Goal: Contribute content

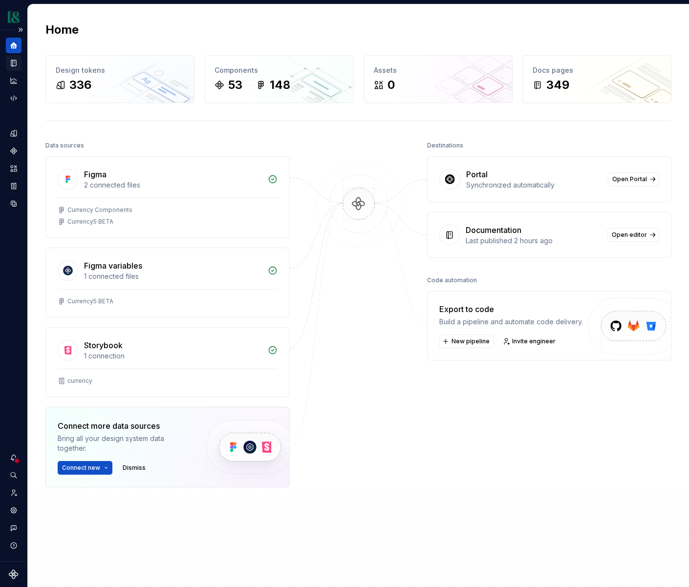
click at [11, 66] on icon "Documentation" at bounding box center [13, 63] width 9 height 9
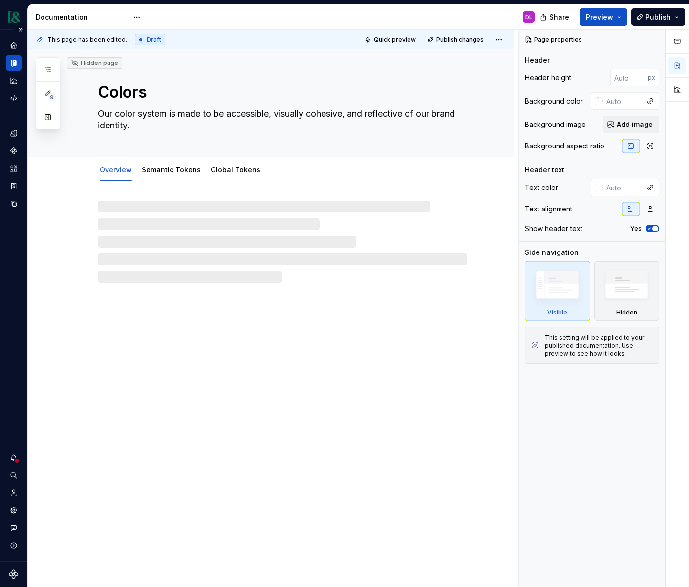
type textarea "*"
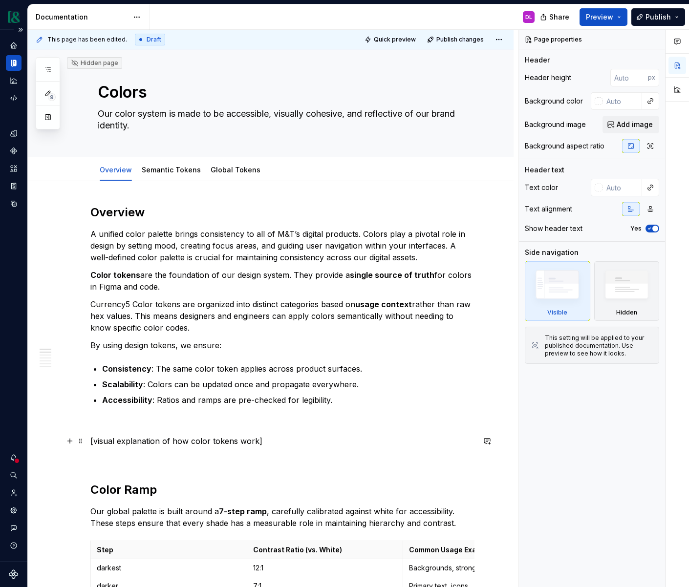
click at [280, 439] on p "[visual explanation of how color tokens work]" at bounding box center [282, 441] width 384 height 12
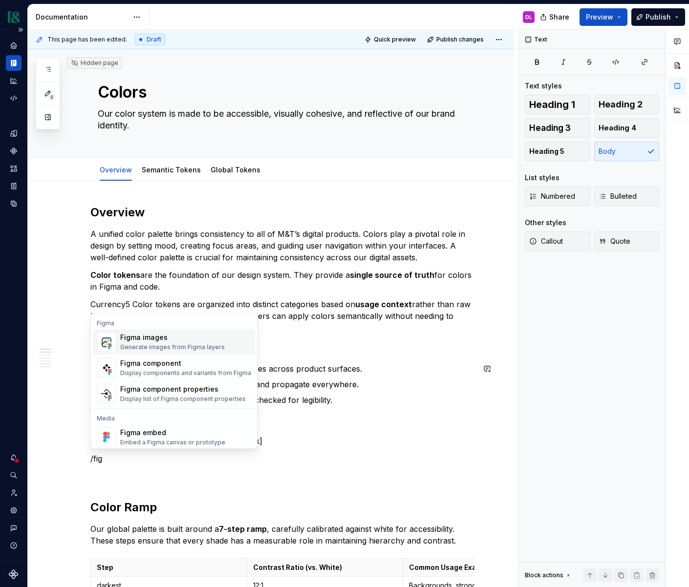
click at [156, 342] on div "Figma images" at bounding box center [172, 338] width 105 height 10
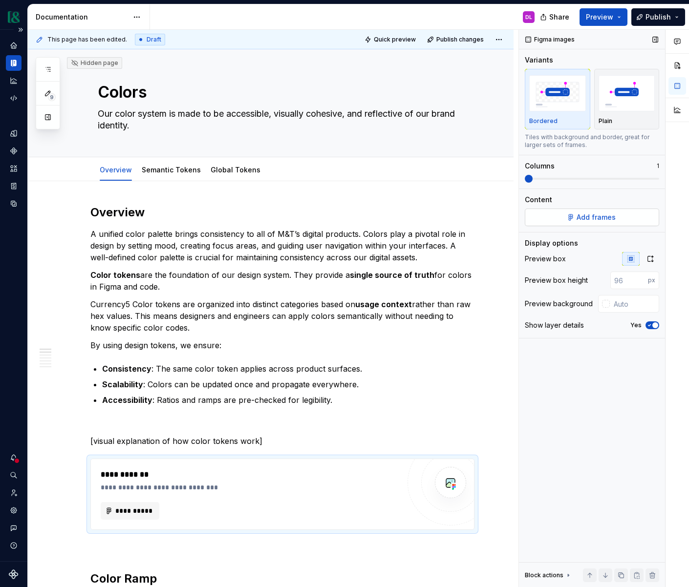
click at [579, 218] on span "Add frames" at bounding box center [596, 218] width 39 height 10
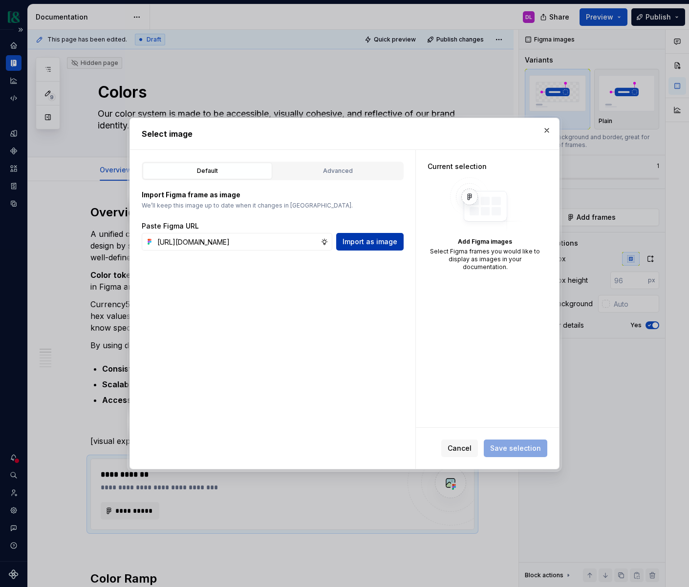
scroll to position [0, 251]
type input "[URL][DOMAIN_NAME]"
click at [385, 248] on button "Import as image" at bounding box center [369, 242] width 67 height 18
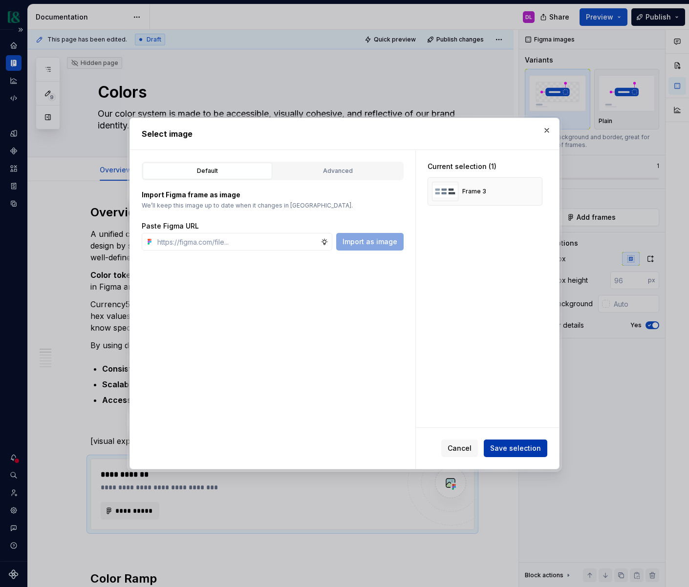
click at [504, 449] on span "Save selection" at bounding box center [515, 449] width 51 height 10
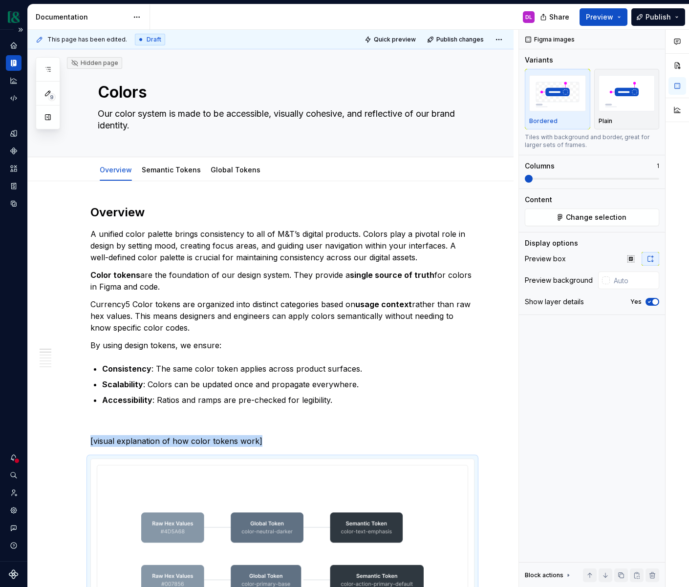
scroll to position [92, 0]
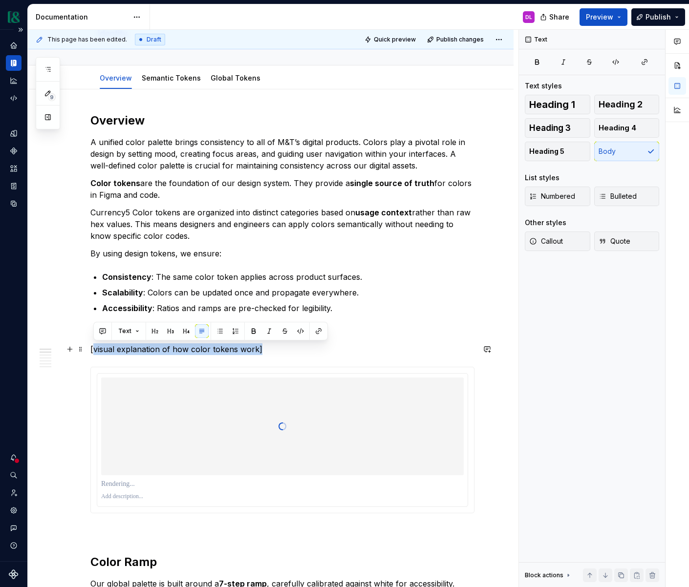
drag, startPoint x: 217, startPoint y: 354, endPoint x: 92, endPoint y: 349, distance: 124.7
click at [92, 349] on p "[visual explanation of how color tokens work]" at bounding box center [282, 350] width 384 height 12
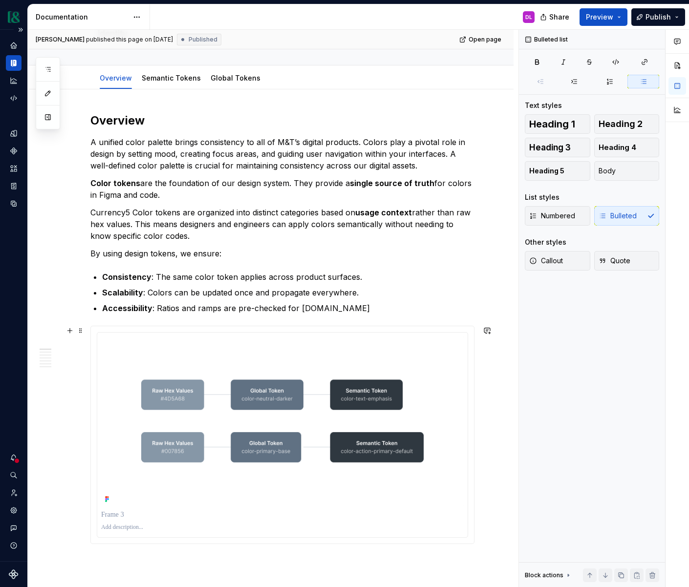
type textarea "*"
